Goal: Find specific page/section: Find specific page/section

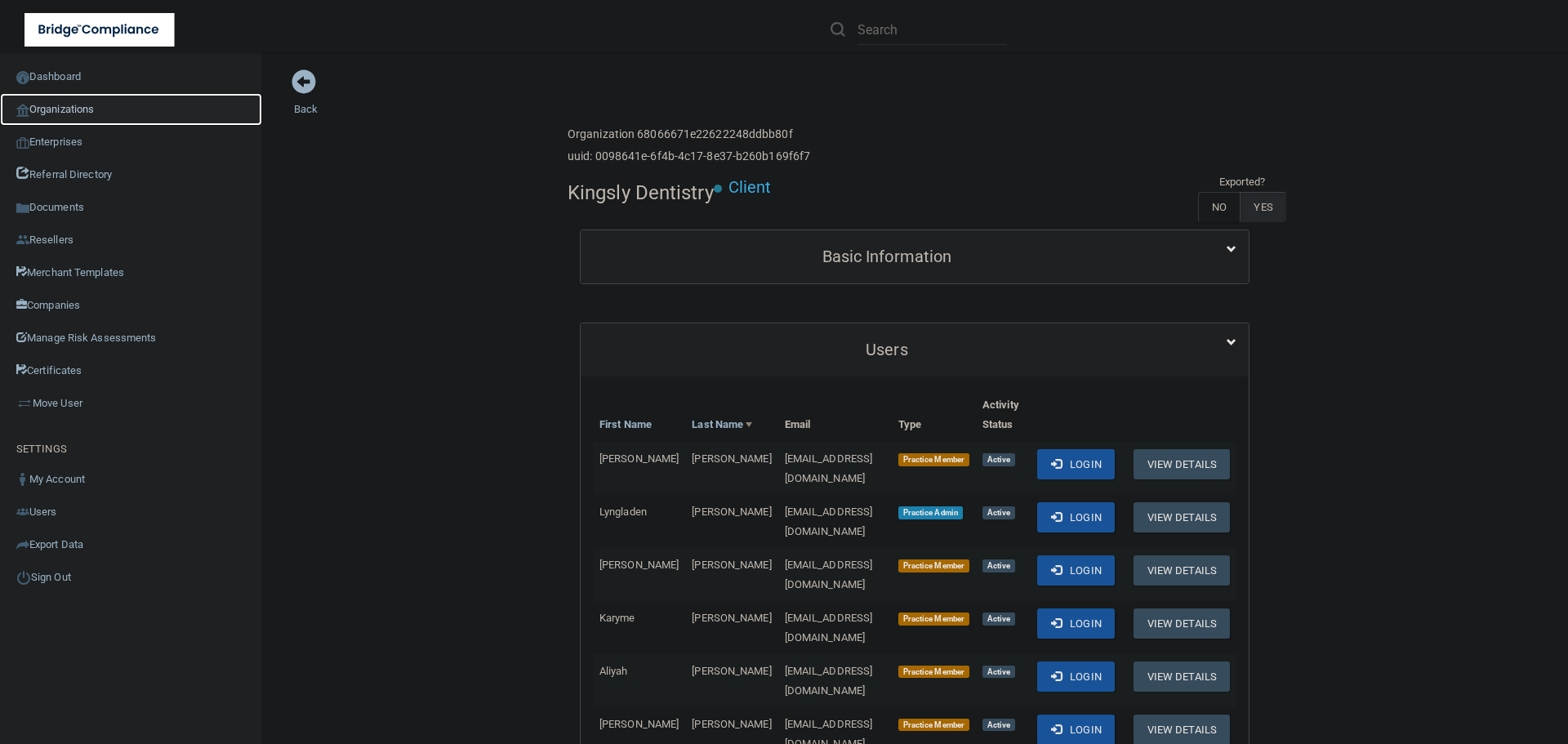
click at [75, 101] on link "Organizations" at bounding box center [131, 109] width 262 height 32
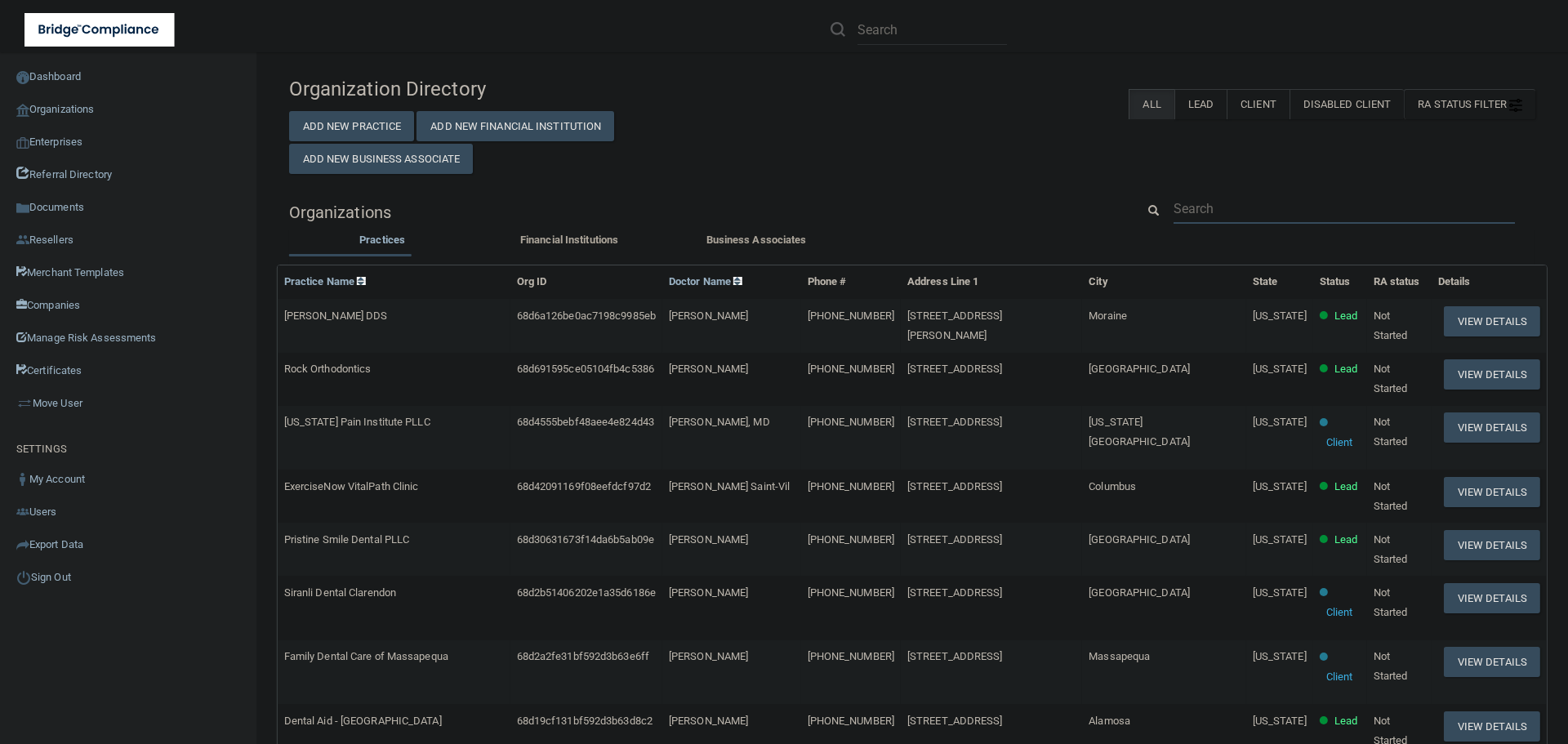
click at [1248, 216] on input "text" at bounding box center [1344, 209] width 341 height 31
paste input "[EMAIL_ADDRESS][DOMAIN_NAME]"
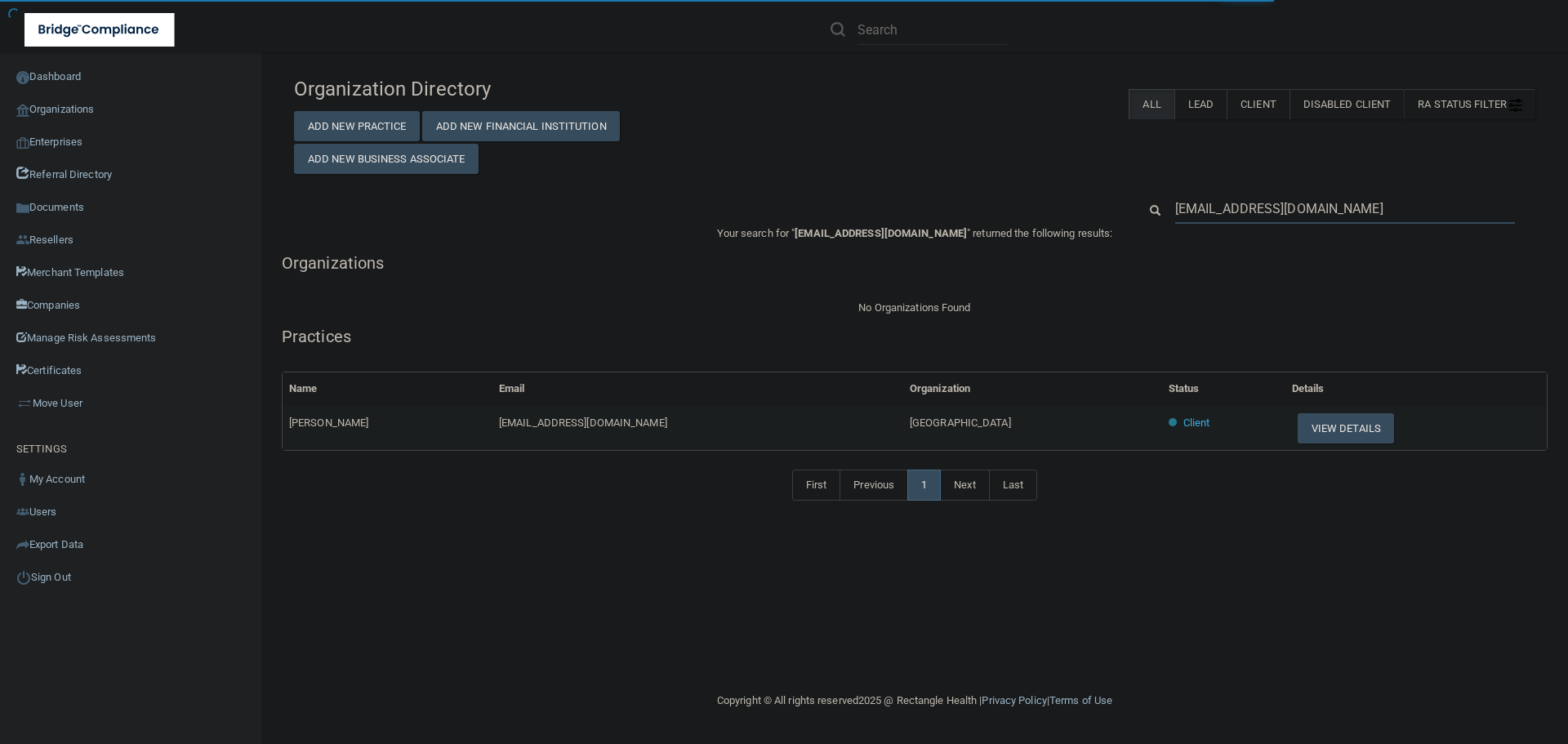
type input "[EMAIL_ADDRESS][DOMAIN_NAME]"
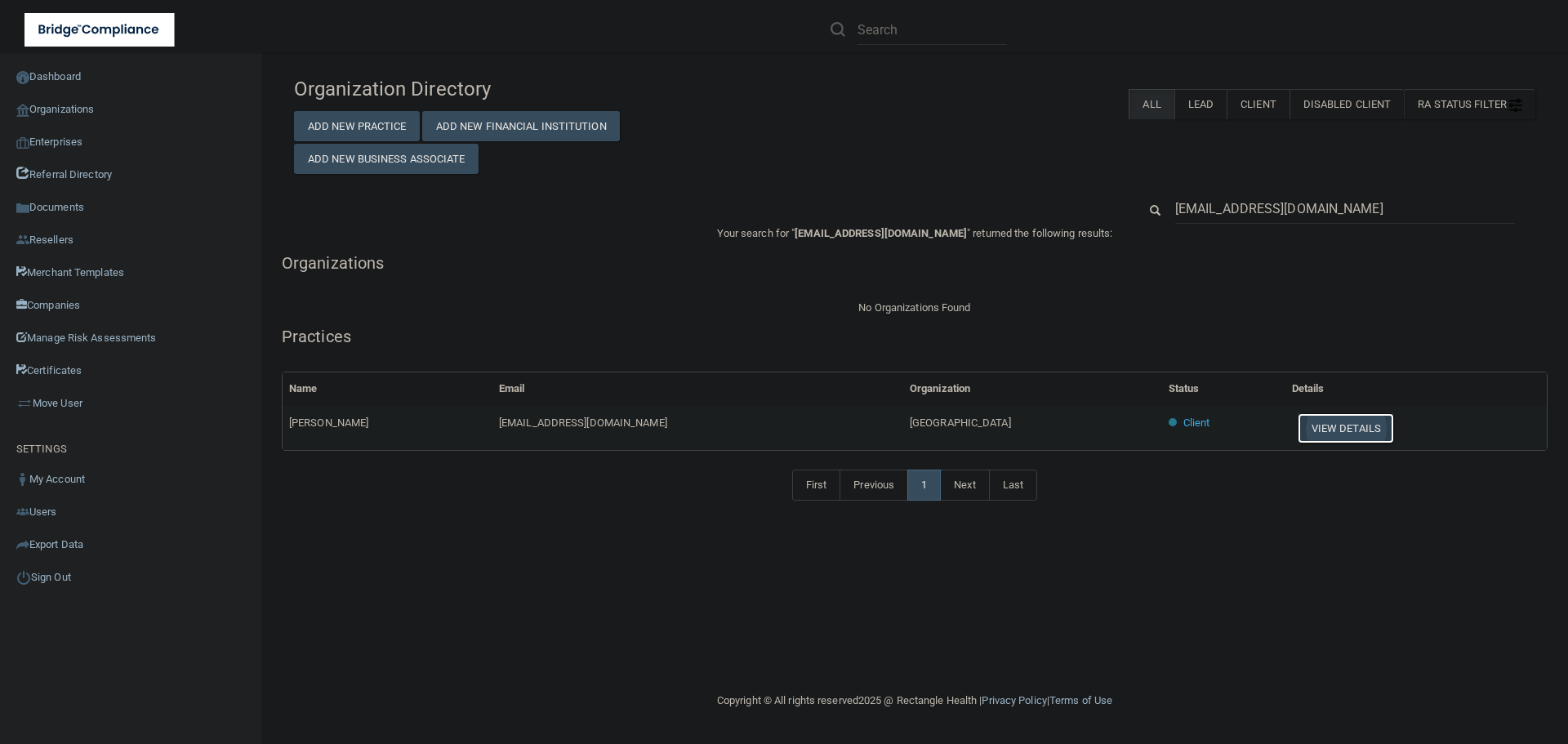
click at [1297, 419] on button "View Details" at bounding box center [1345, 428] width 96 height 31
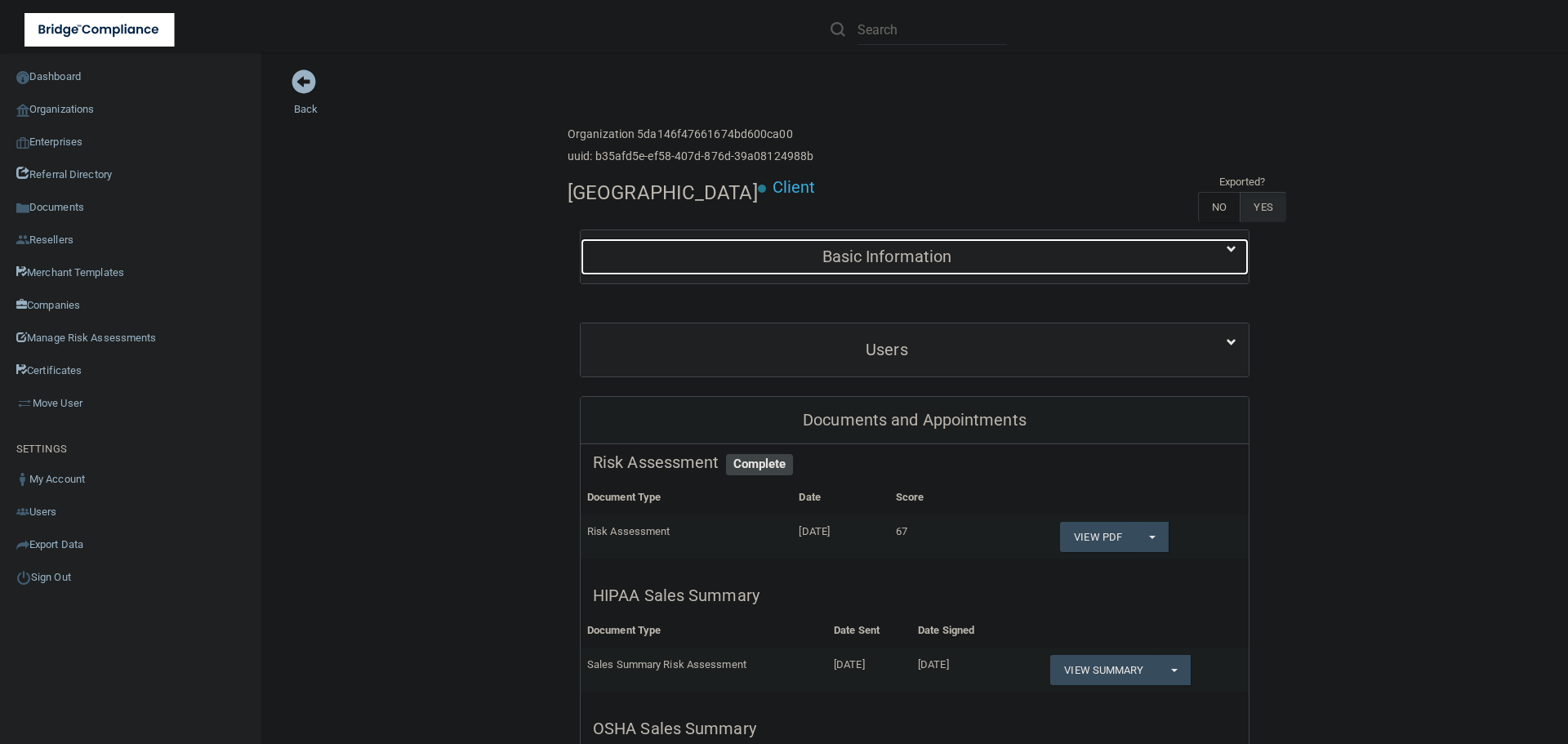
click at [826, 245] on div "Basic Information" at bounding box center [886, 257] width 612 height 37
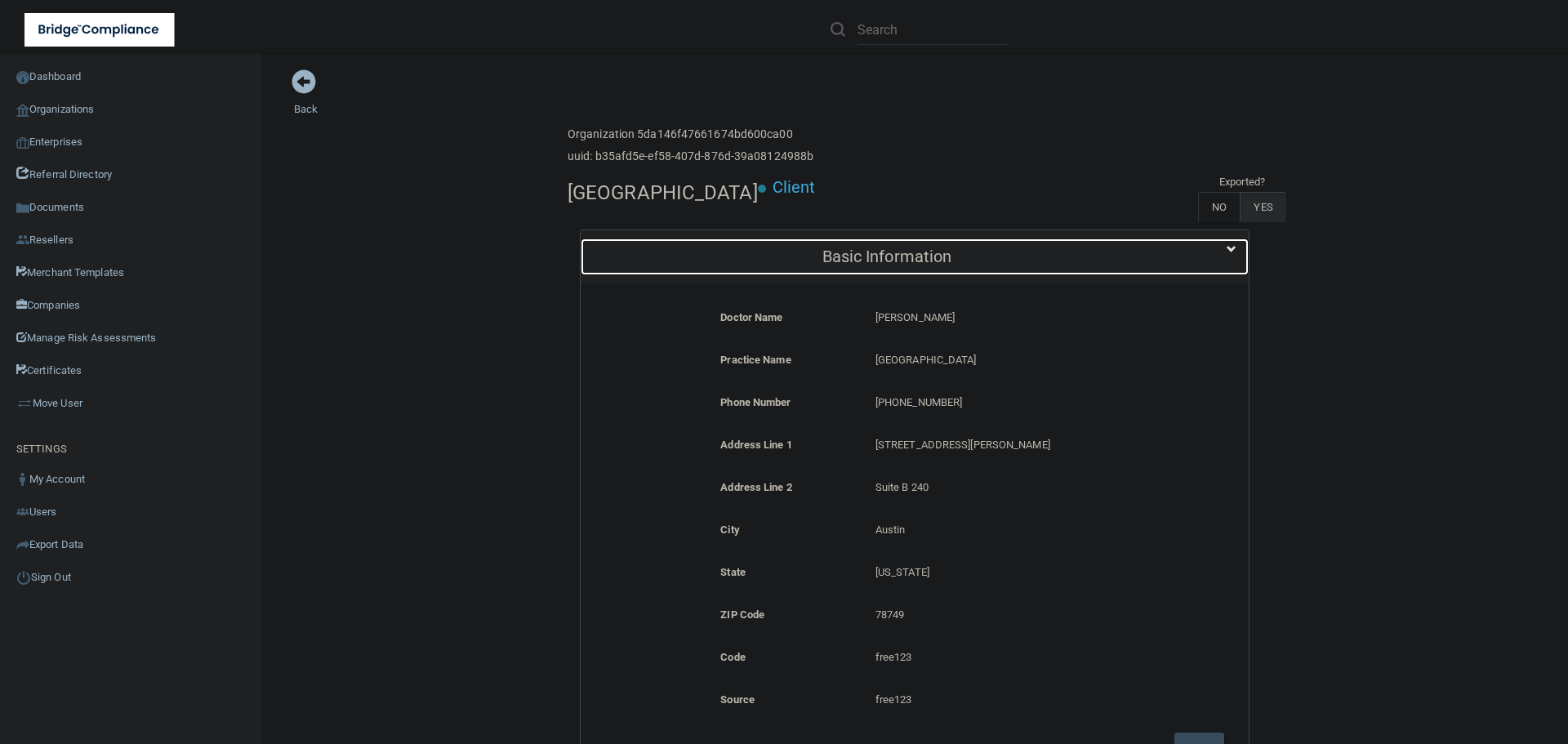
click at [826, 245] on div "Basic Information" at bounding box center [886, 257] width 612 height 37
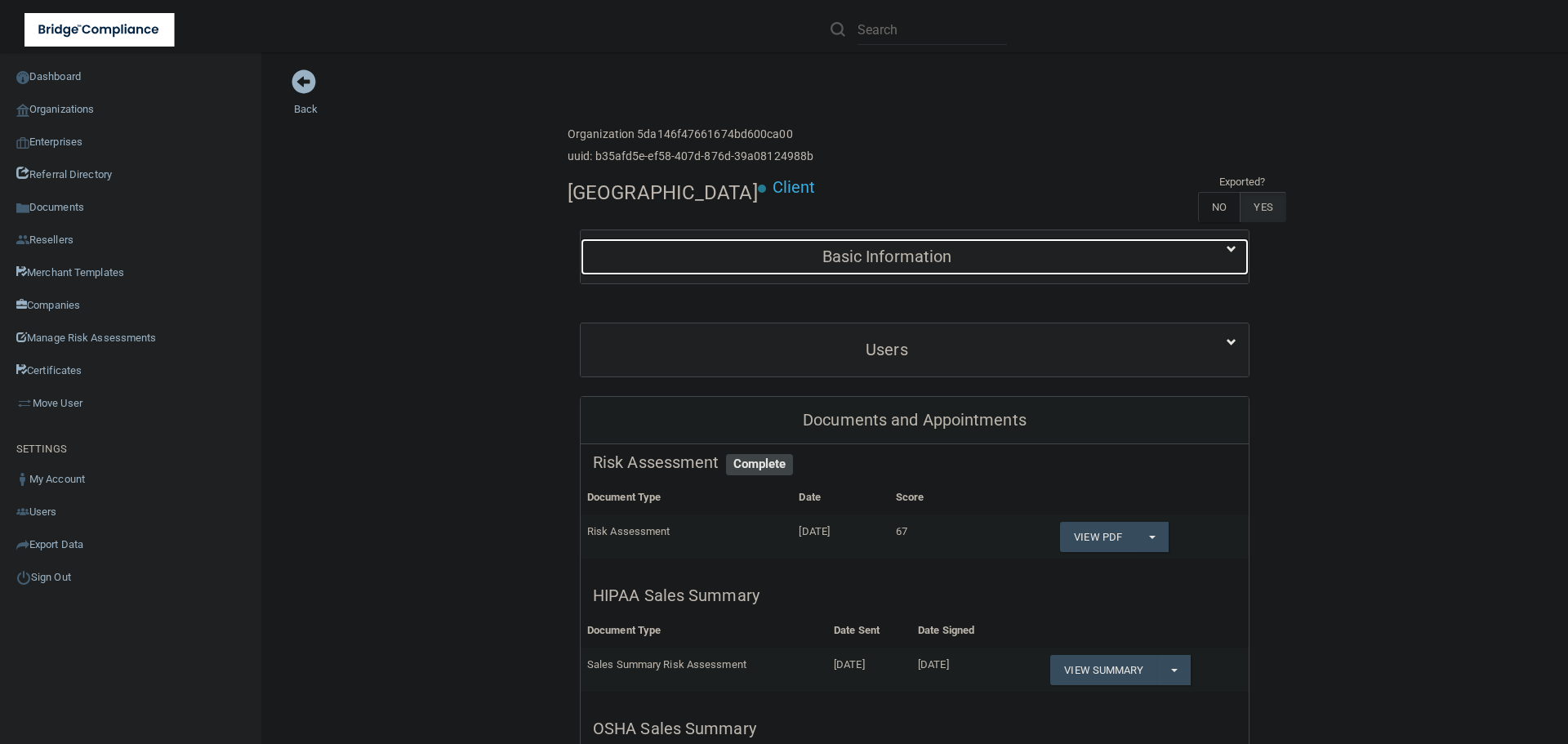
click at [826, 245] on div "Basic Information" at bounding box center [886, 257] width 612 height 37
